Goal: Task Accomplishment & Management: Complete application form

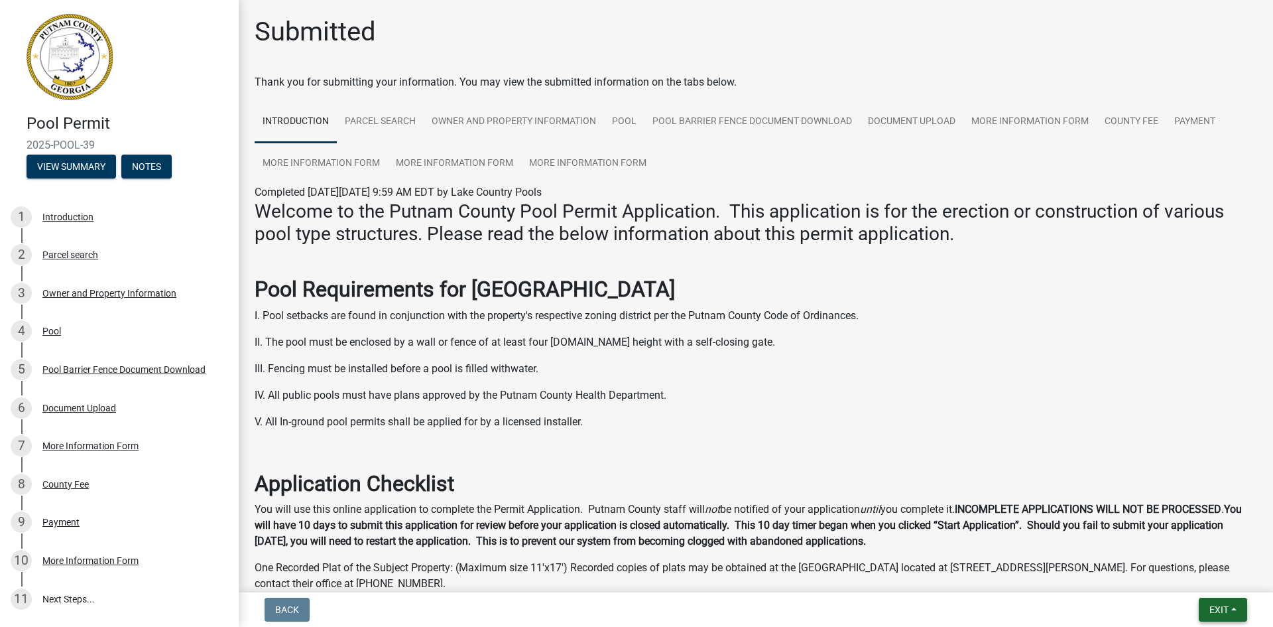
click at [1217, 608] on span "Exit" at bounding box center [1218, 609] width 19 height 11
click at [1196, 577] on button "Save & Exit" at bounding box center [1194, 575] width 106 height 32
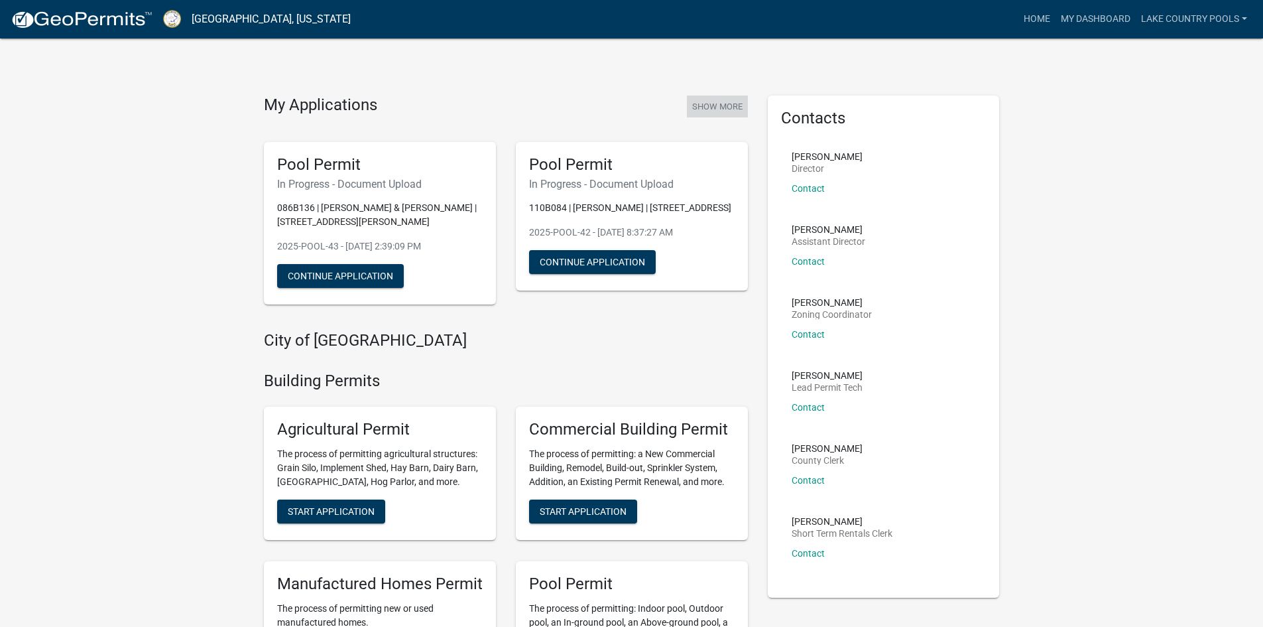
click at [711, 106] on button "Show More" at bounding box center [717, 106] width 61 height 22
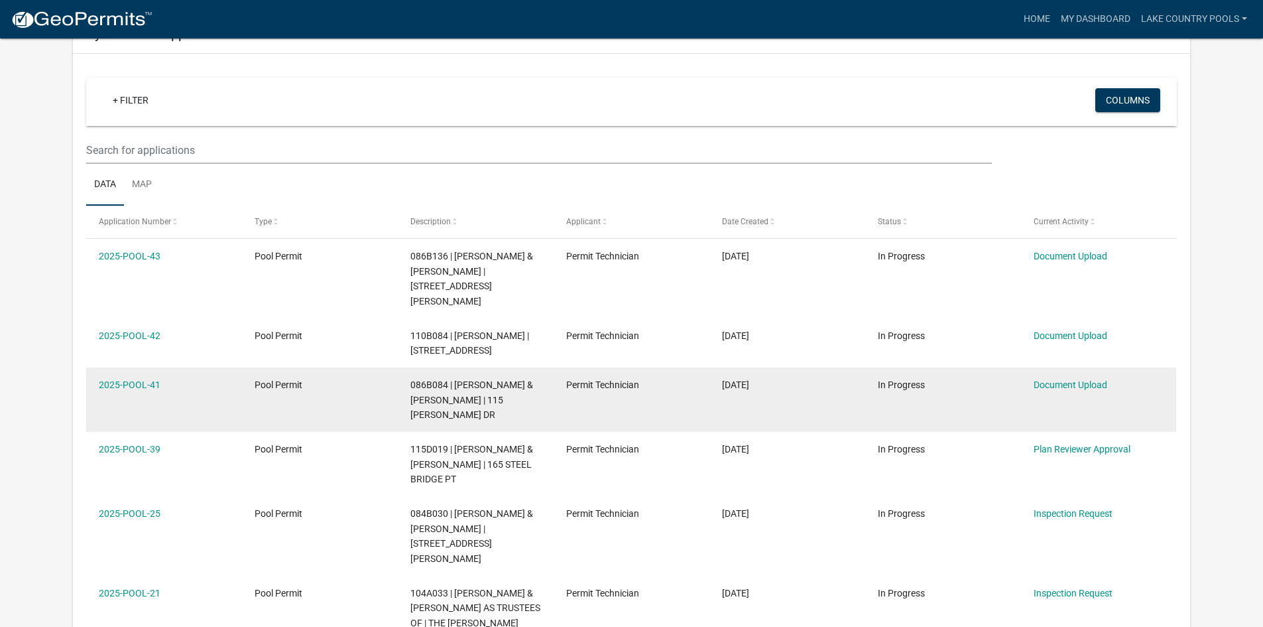
scroll to position [133, 0]
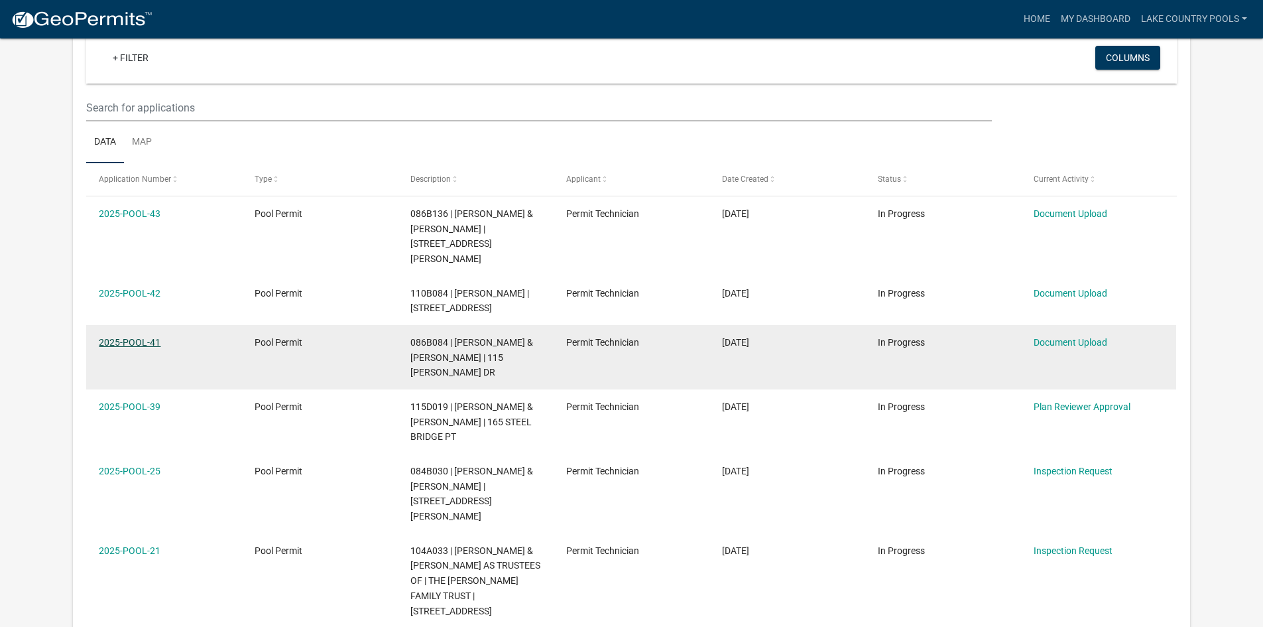
click at [145, 347] on link "2025-POOL-41" at bounding box center [130, 342] width 62 height 11
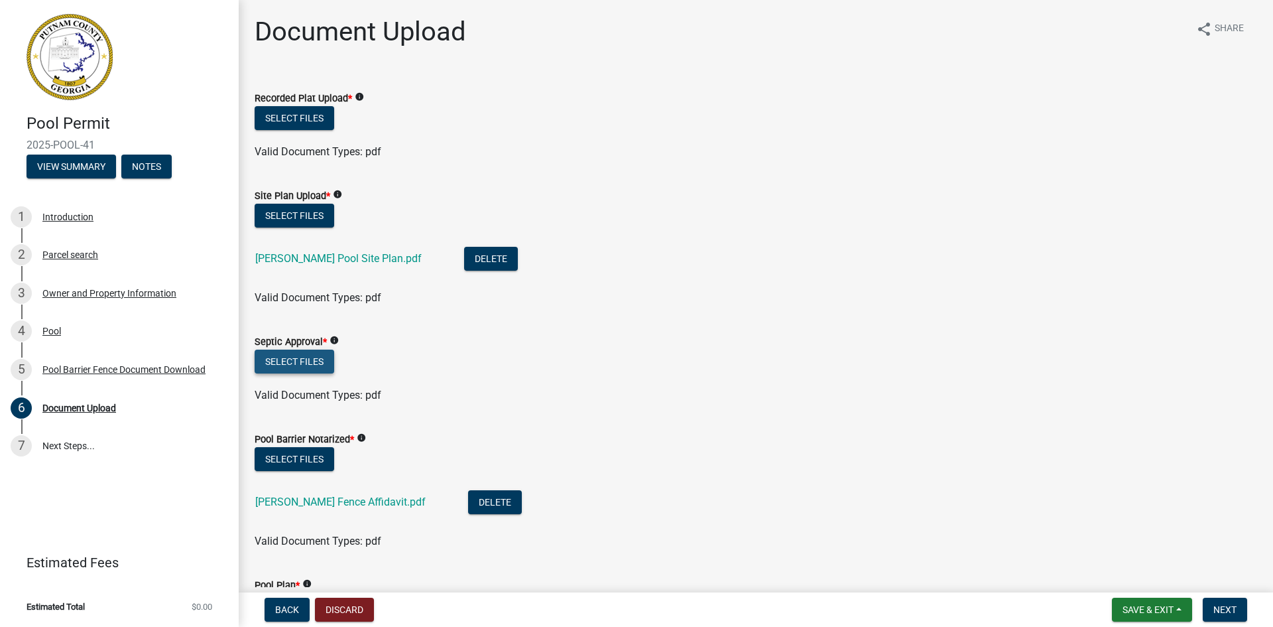
click at [302, 358] on button "Select files" at bounding box center [295, 361] width 80 height 24
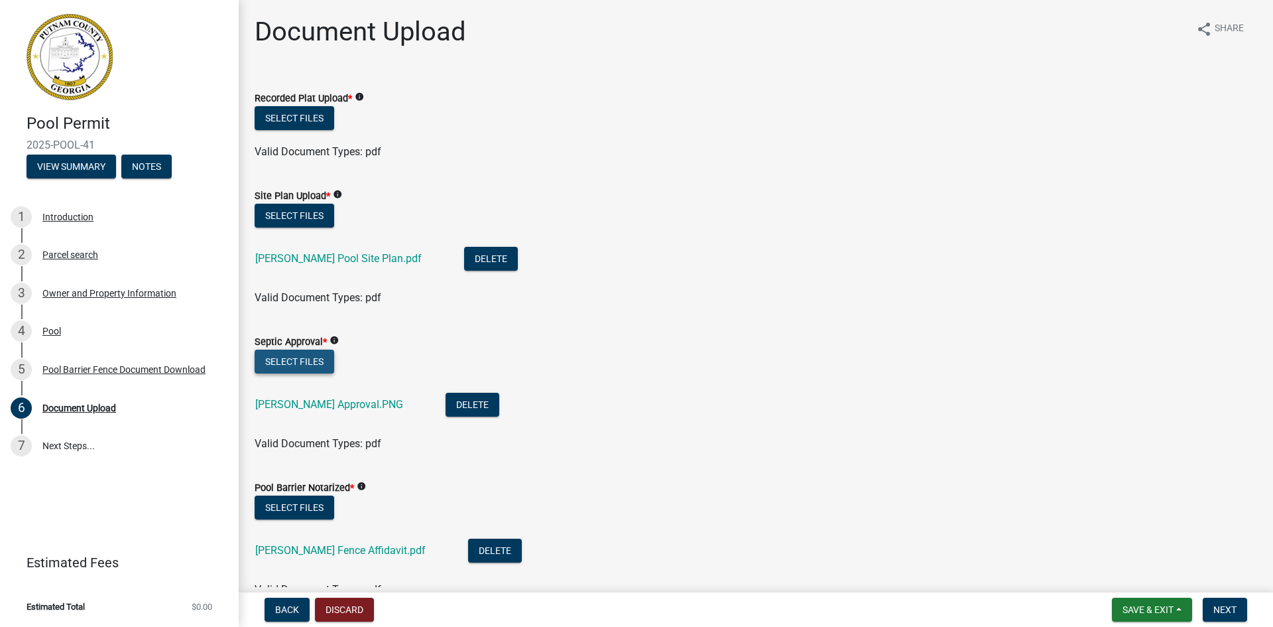
click at [295, 359] on button "Select files" at bounding box center [295, 361] width 80 height 24
click at [323, 360] on button "Select files" at bounding box center [295, 361] width 80 height 24
click at [314, 363] on button "Select files" at bounding box center [295, 361] width 80 height 24
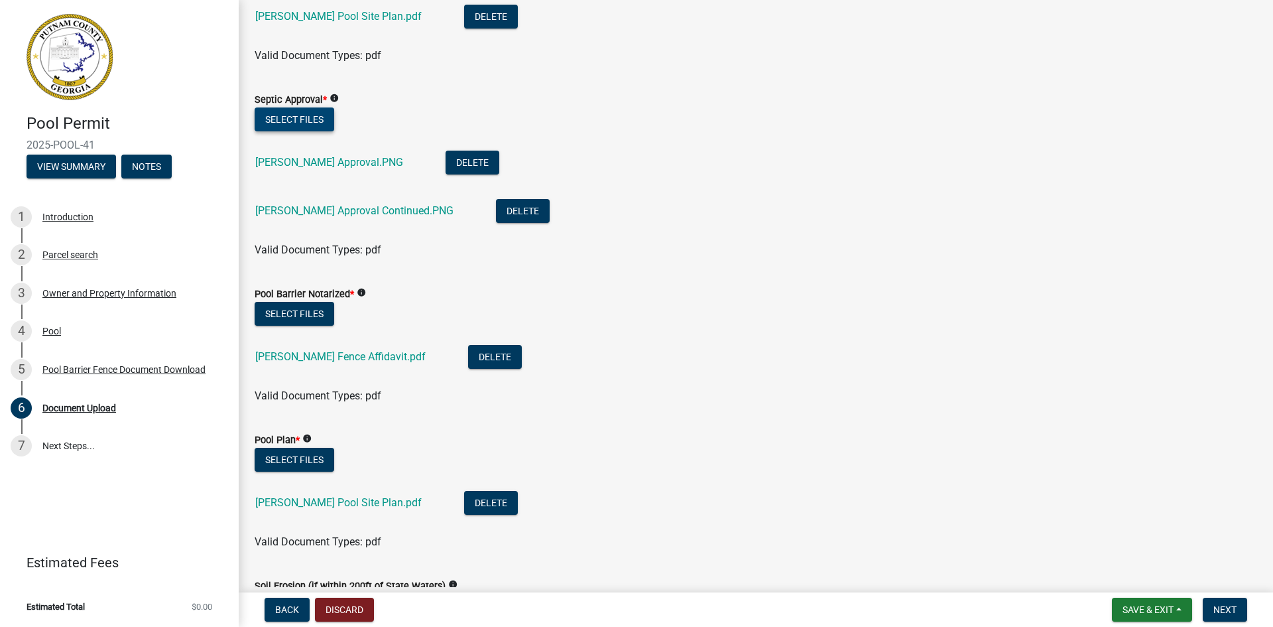
scroll to position [265, 0]
